Goal: Find specific page/section: Find specific page/section

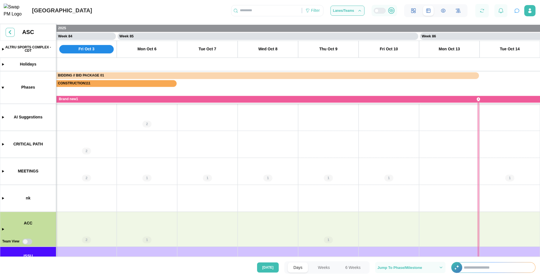
scroll to position [0, 25333]
click at [317, 14] on div "Filter" at bounding box center [315, 11] width 9 height 6
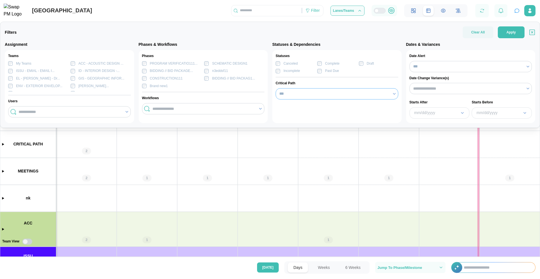
click at [291, 96] on input "***" at bounding box center [337, 93] width 123 height 11
type input "***"
click at [506, 32] on button "Apply" at bounding box center [511, 32] width 27 height 12
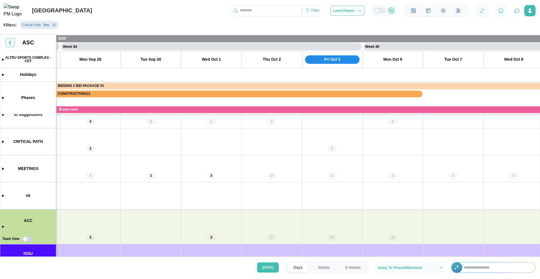
scroll to position [0, 0]
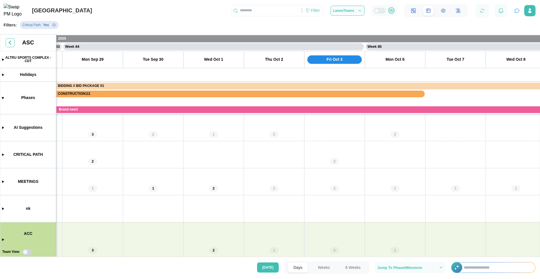
click at [54, 27] on icon "Remove Critical Path filter" at bounding box center [53, 24] width 3 height 3
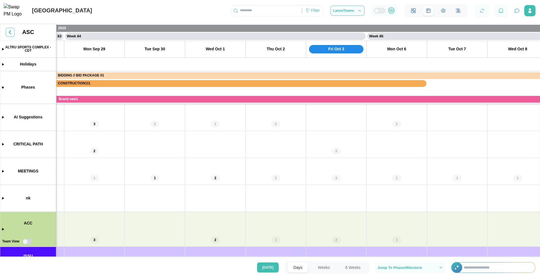
scroll to position [0, 25080]
click at [4, 172] on canvas at bounding box center [270, 141] width 540 height 235
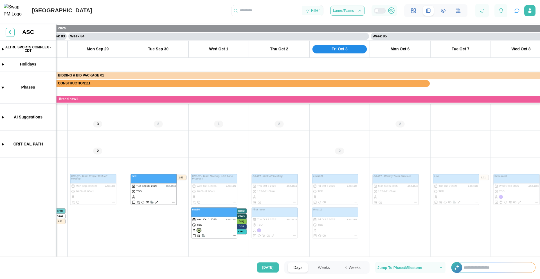
click at [316, 10] on div "Filter" at bounding box center [315, 11] width 9 height 6
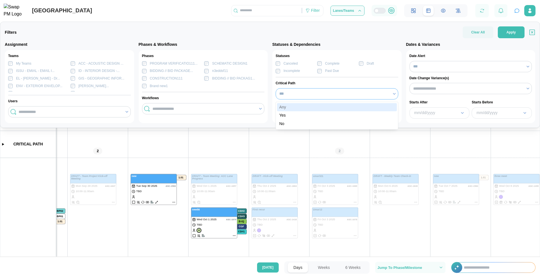
click at [293, 90] on input "***" at bounding box center [337, 93] width 123 height 11
type input "***"
click at [508, 32] on span "Apply" at bounding box center [510, 32] width 9 height 11
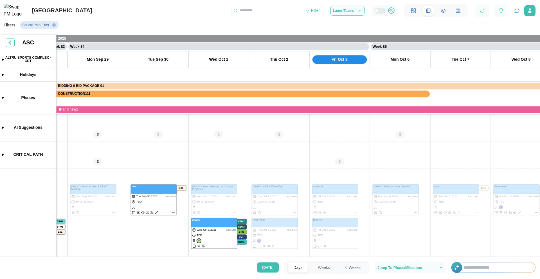
click at [53, 27] on icon "Remove Critical Path filter" at bounding box center [53, 24] width 3 height 3
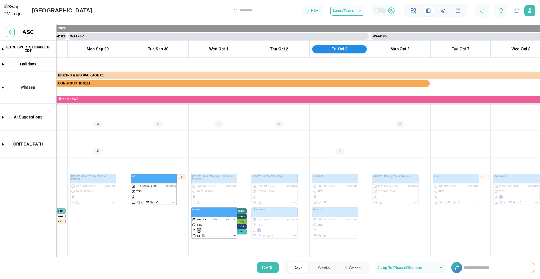
click at [316, 10] on div "Filter" at bounding box center [315, 11] width 9 height 6
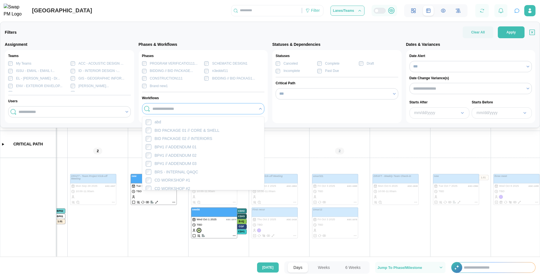
click at [226, 110] on input "search" at bounding box center [203, 109] width 103 height 4
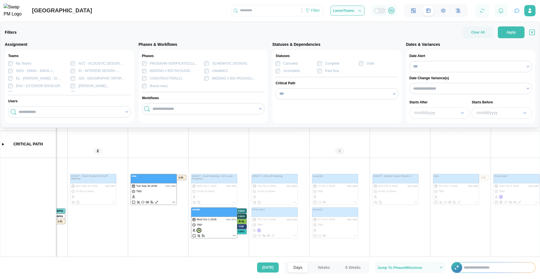
click at [251, 25] on div "Filters Clear All Apply Assignment Teams My Teams ACC - ACOUSTIC DESIGN ... ISS…" at bounding box center [270, 75] width 540 height 106
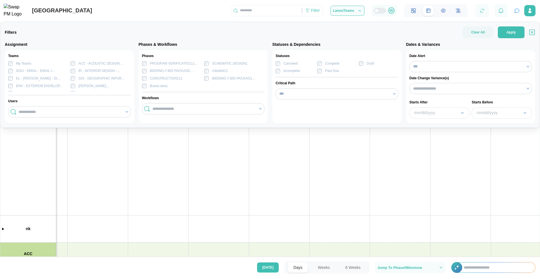
scroll to position [0, 0]
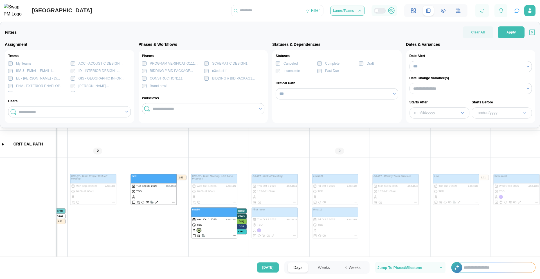
click at [177, 13] on div "ALTRU SPORTS COMPLEX Filter Filters Clear All Apply Assignment Teams My Teams A…" at bounding box center [270, 8] width 540 height 17
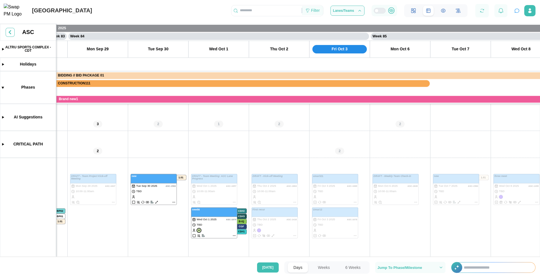
click at [317, 15] on div "Filter" at bounding box center [312, 11] width 21 height 10
click at [333, 139] on canvas at bounding box center [270, 141] width 540 height 235
click at [312, 14] on div "Filter" at bounding box center [315, 11] width 9 height 6
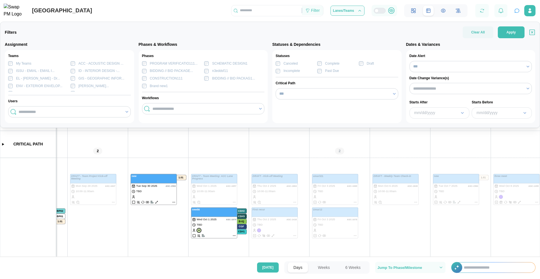
click at [317, 13] on div "Filter" at bounding box center [315, 11] width 9 height 6
